Goal: Information Seeking & Learning: Learn about a topic

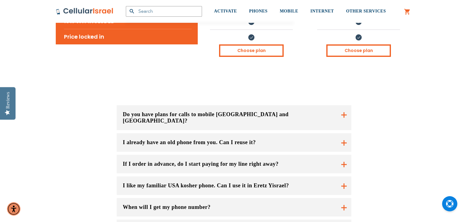
scroll to position [397, 0]
click at [330, 106] on button "Do you have plans for calls to mobile [GEOGRAPHIC_DATA] and [GEOGRAPHIC_DATA]?" at bounding box center [234, 118] width 234 height 25
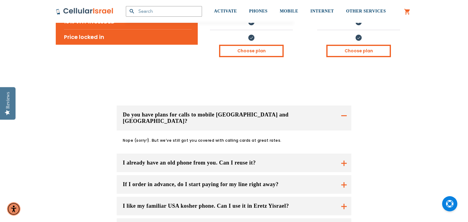
click at [314, 106] on button "Do you have plans for calls to mobile [GEOGRAPHIC_DATA] and [GEOGRAPHIC_DATA]?" at bounding box center [234, 118] width 234 height 25
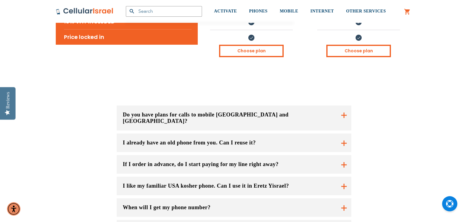
click at [314, 134] on button "I already have an old phone from you. Can I reuse it?" at bounding box center [234, 143] width 234 height 19
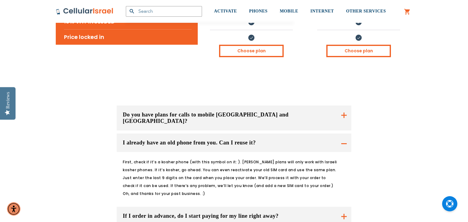
click at [313, 134] on button "I already have an old phone from you. Can I reuse it?" at bounding box center [234, 143] width 234 height 19
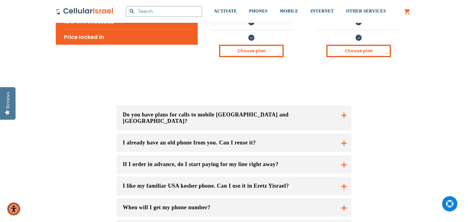
click at [300, 155] on button "If I order in advance, do I start paying for my line right away?" at bounding box center [234, 164] width 234 height 19
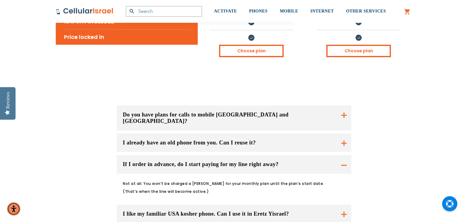
click at [313, 155] on button "If I order in advance, do I start paying for my line right away?" at bounding box center [234, 164] width 234 height 19
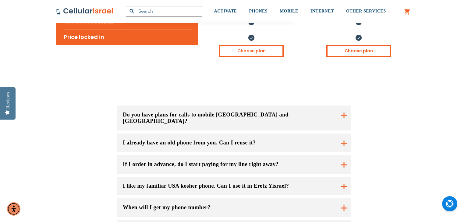
click at [306, 177] on button "I like my familiar USA kosher phone. Can I use it in Eretz Yisrael?" at bounding box center [234, 186] width 234 height 19
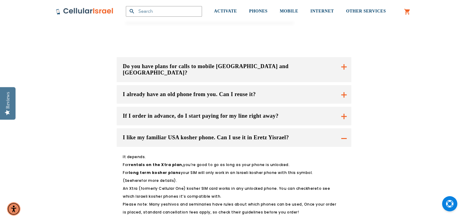
scroll to position [447, 0]
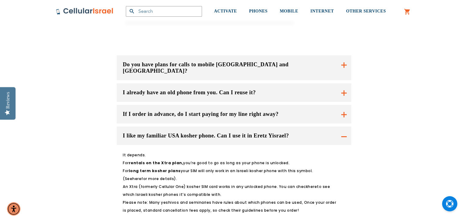
click at [317, 127] on button "I like my familiar USA kosher phone. Can I use it in Eretz Yisrael?" at bounding box center [234, 136] width 234 height 19
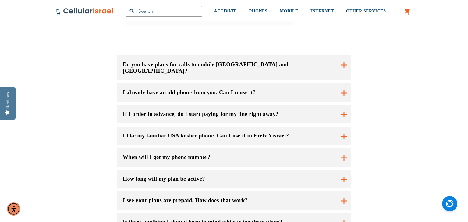
click at [314, 148] on button "When will I get my phone number?" at bounding box center [234, 157] width 234 height 19
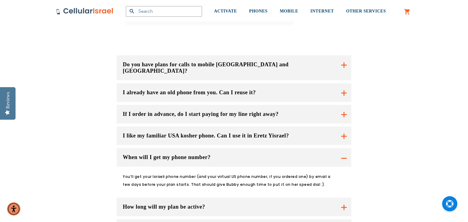
click at [312, 148] on button "When will I get my phone number?" at bounding box center [234, 157] width 234 height 19
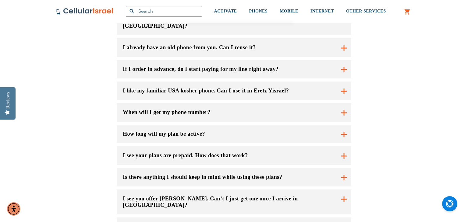
scroll to position [498, 0]
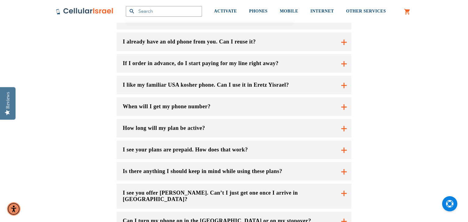
click at [313, 119] on button "How long will my plan be active?" at bounding box center [234, 128] width 234 height 19
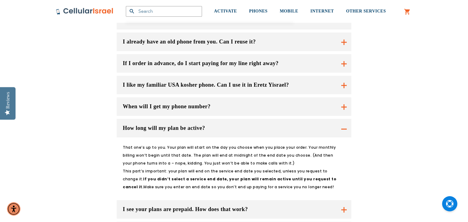
click at [316, 119] on button "How long will my plan be active?" at bounding box center [234, 128] width 234 height 19
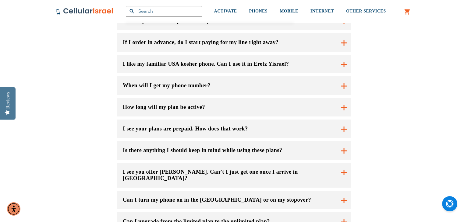
scroll to position [517, 0]
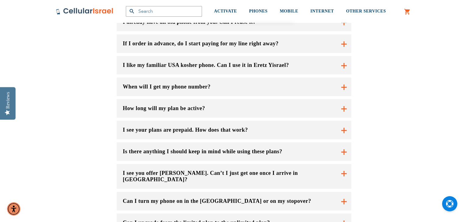
click at [314, 164] on button "I see you offer [PERSON_NAME]. Can’t I just get one once I arrive in [GEOGRAPHI…" at bounding box center [234, 176] width 234 height 25
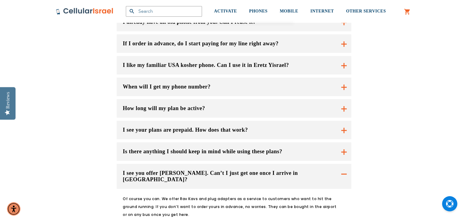
click at [312, 164] on button "I see you offer [PERSON_NAME]. Can’t I just get one once I arrive in [GEOGRAPHI…" at bounding box center [234, 176] width 234 height 25
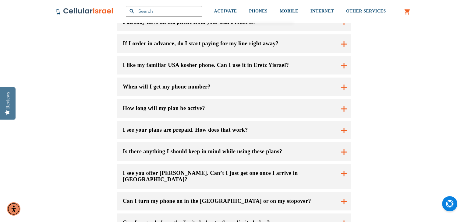
click at [276, 164] on button "Can I turn my phone on in the [GEOGRAPHIC_DATA] or on my stopover?" at bounding box center [234, 176] width 234 height 25
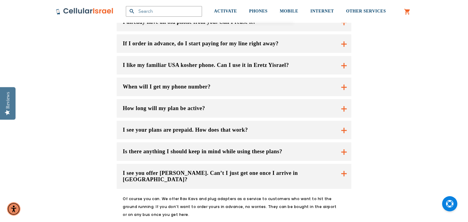
click at [282, 164] on button "I see you offer [PERSON_NAME]. Can’t I just get one once I arrive in [GEOGRAPHI…" at bounding box center [234, 176] width 234 height 25
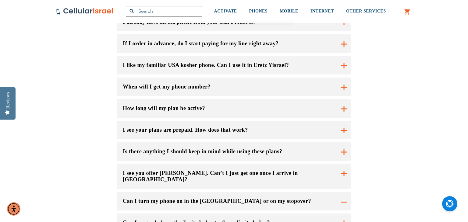
click at [277, 164] on button "Can I turn my phone on in the [GEOGRAPHIC_DATA] or on my stopover?" at bounding box center [234, 176] width 234 height 25
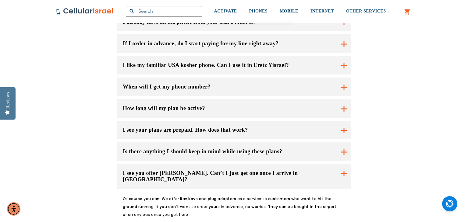
click at [276, 164] on button "I see you offer [PERSON_NAME]. Can’t I just get one once I arrive in [GEOGRAPHI…" at bounding box center [234, 176] width 234 height 25
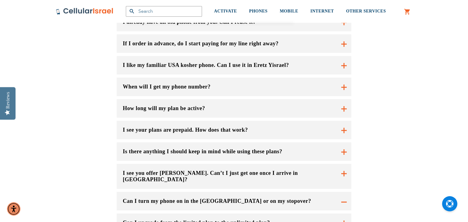
click at [275, 164] on button "Can I turn my phone on in the [GEOGRAPHIC_DATA] or on my stopover?" at bounding box center [234, 176] width 234 height 25
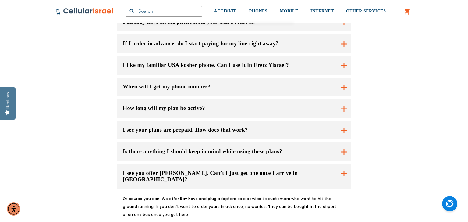
click at [279, 164] on button "I see you offer [PERSON_NAME]. Can’t I just get one once I arrive in [GEOGRAPHI…" at bounding box center [234, 176] width 234 height 25
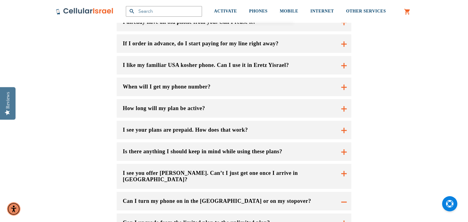
click at [187, 164] on button "Can I turn my phone on in the [GEOGRAPHIC_DATA] or on my stopover?" at bounding box center [234, 176] width 234 height 25
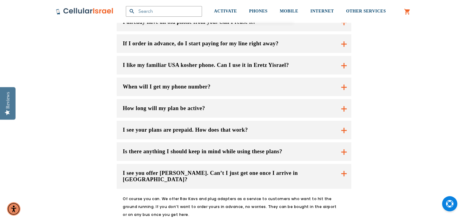
click at [184, 184] on button "Can I turn my phone on in the [GEOGRAPHIC_DATA] or on my stopover?" at bounding box center [234, 176] width 234 height 25
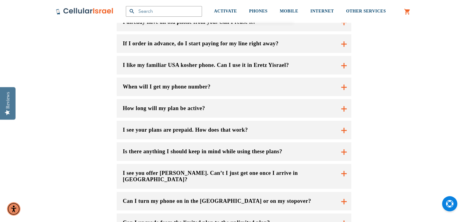
click at [207, 164] on button "I see you offer [PERSON_NAME]. Can’t I just get one once I arrive in [GEOGRAPHI…" at bounding box center [234, 176] width 234 height 25
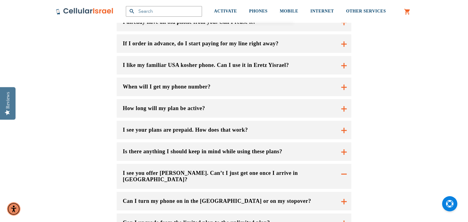
click at [211, 214] on button "Can I upgrade from the limited plan to the unlimited plan?" at bounding box center [234, 223] width 234 height 19
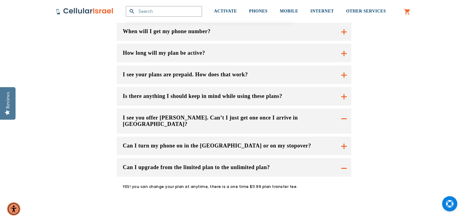
scroll to position [573, 0]
click at [244, 158] on button "Can I upgrade from the limited plan to the unlimited plan?" at bounding box center [234, 167] width 234 height 19
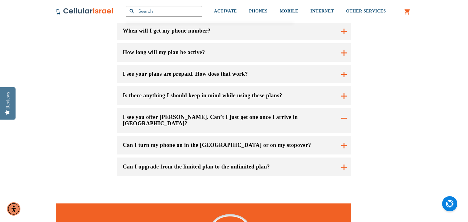
click at [255, 136] on button "Can I turn my phone on in the [GEOGRAPHIC_DATA] or on my stopover?" at bounding box center [234, 145] width 234 height 19
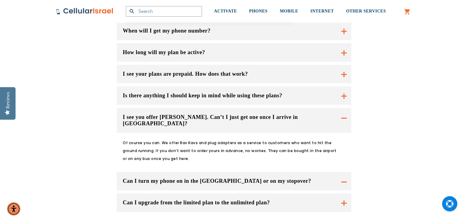
click at [271, 108] on button "I see you offer [PERSON_NAME]. Can’t I just get one once I arrive in [GEOGRAPHI…" at bounding box center [234, 120] width 234 height 25
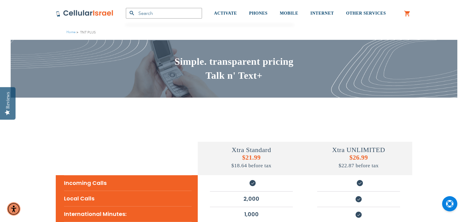
scroll to position [0, 0]
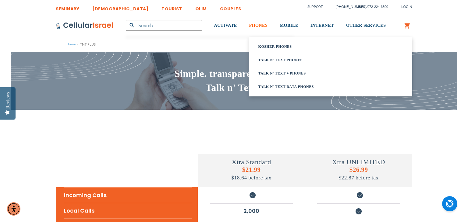
click at [261, 26] on span "PHONES" at bounding box center [258, 25] width 19 height 5
